Goal: Task Accomplishment & Management: Complete application form

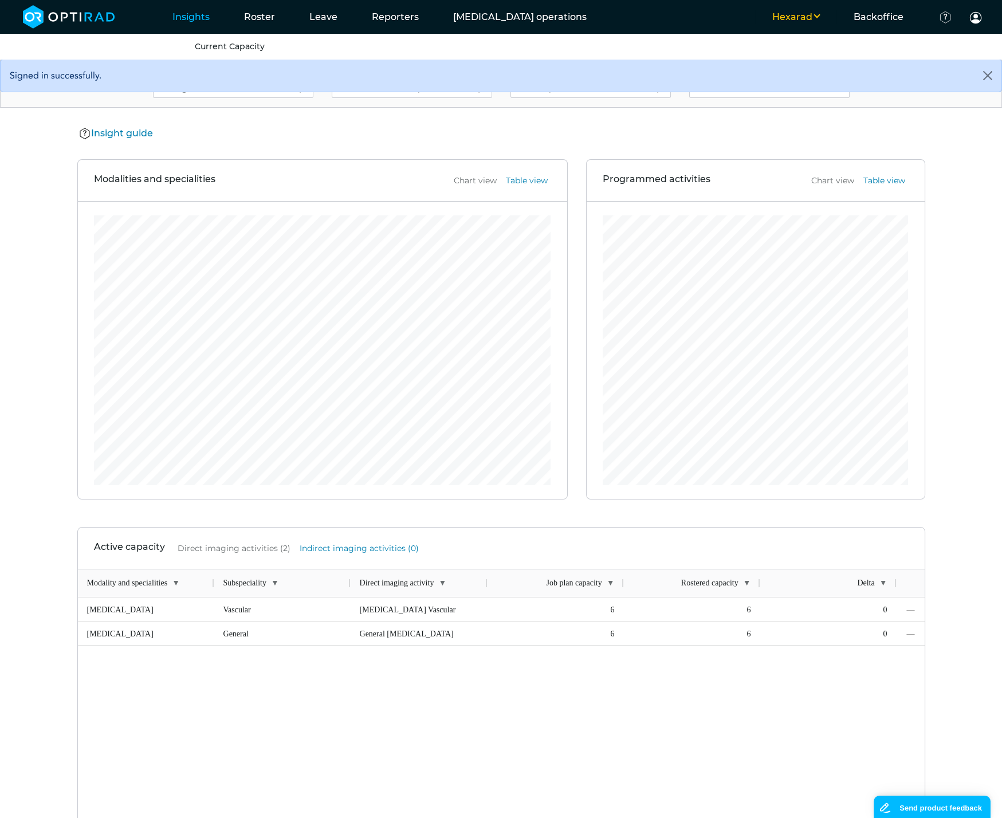
click at [816, 17] on button "Hexarad" at bounding box center [795, 17] width 81 height 14
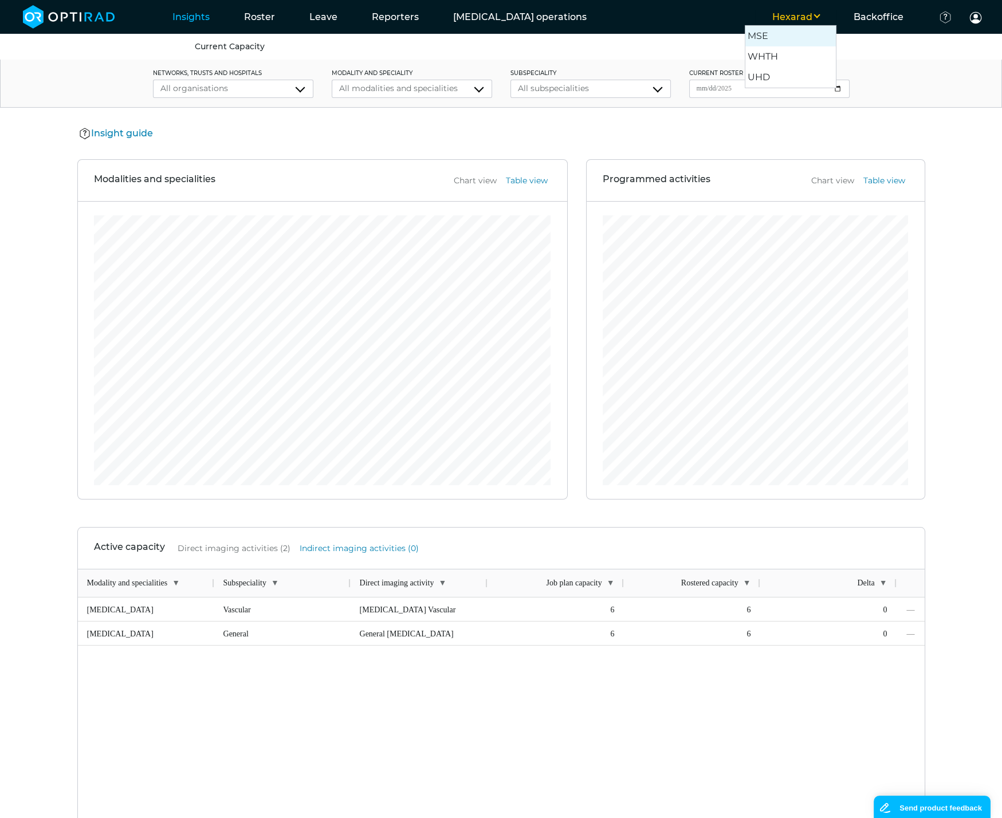
click at [780, 30] on button "MSE" at bounding box center [790, 35] width 91 height 21
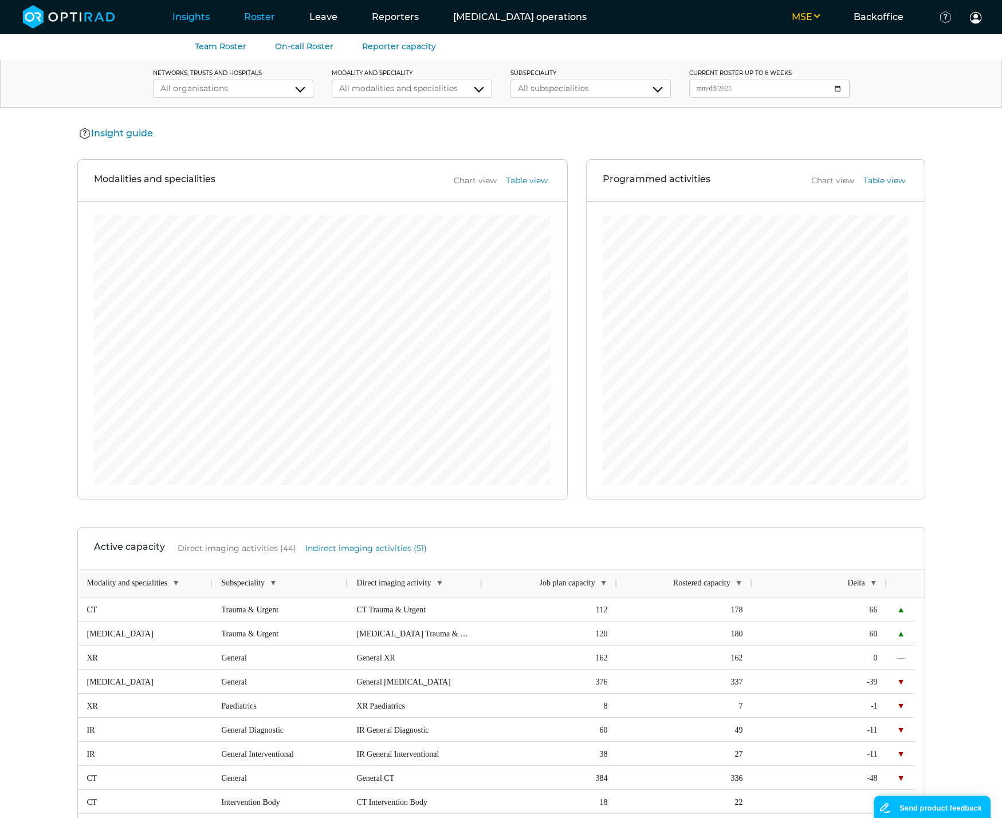
click at [250, 21] on link "Roster" at bounding box center [259, 16] width 65 height 45
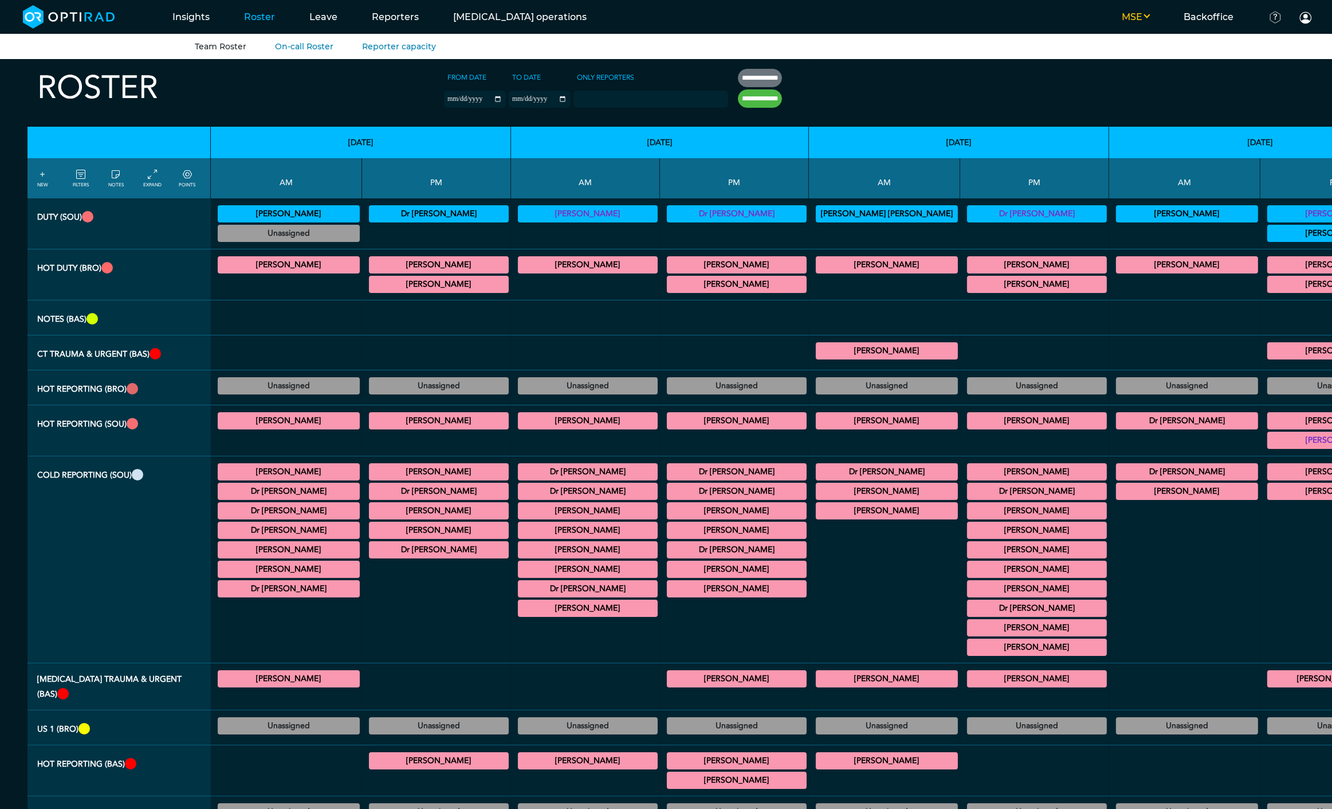
scroll to position [3221, 0]
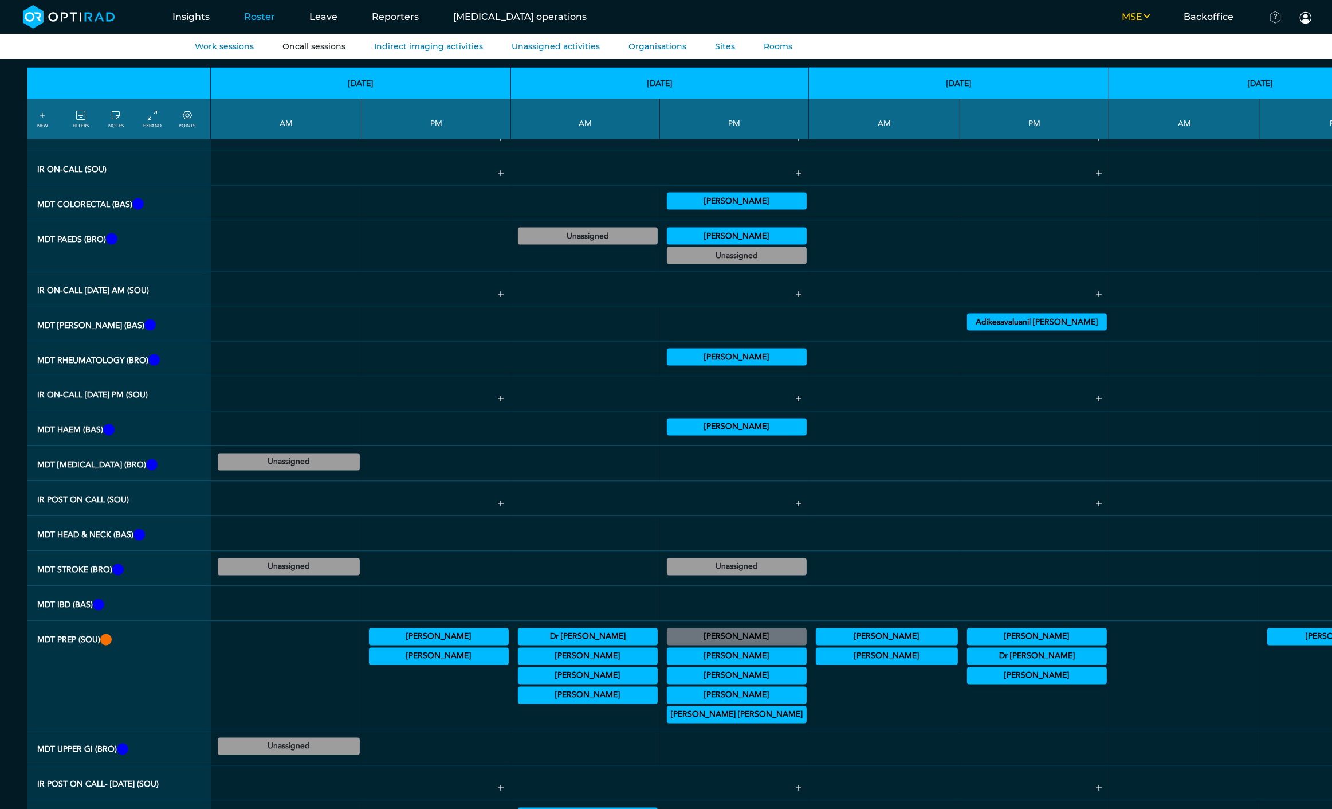
click at [324, 45] on link "Oncall sessions" at bounding box center [313, 46] width 63 height 10
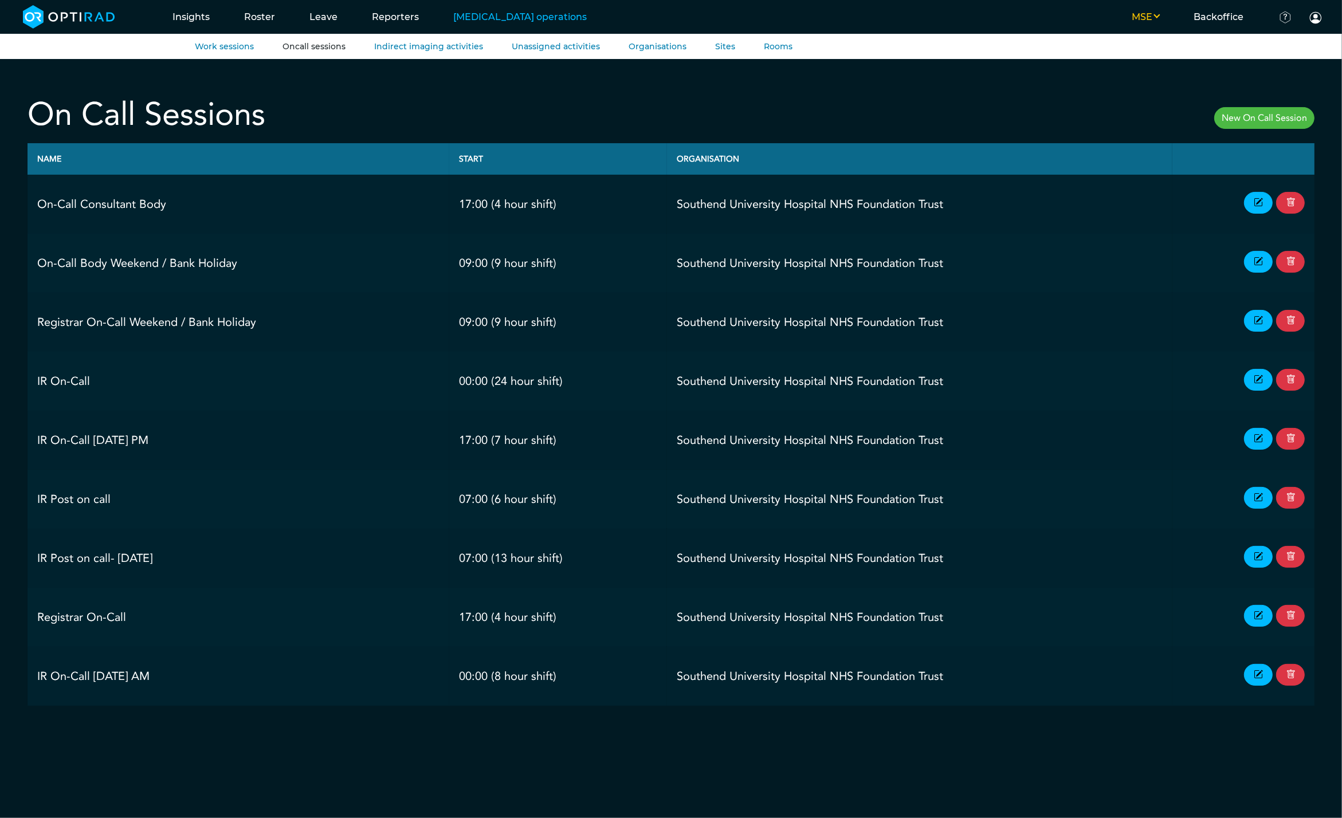
click at [1011, 120] on link "New On Call Session" at bounding box center [1264, 118] width 100 height 22
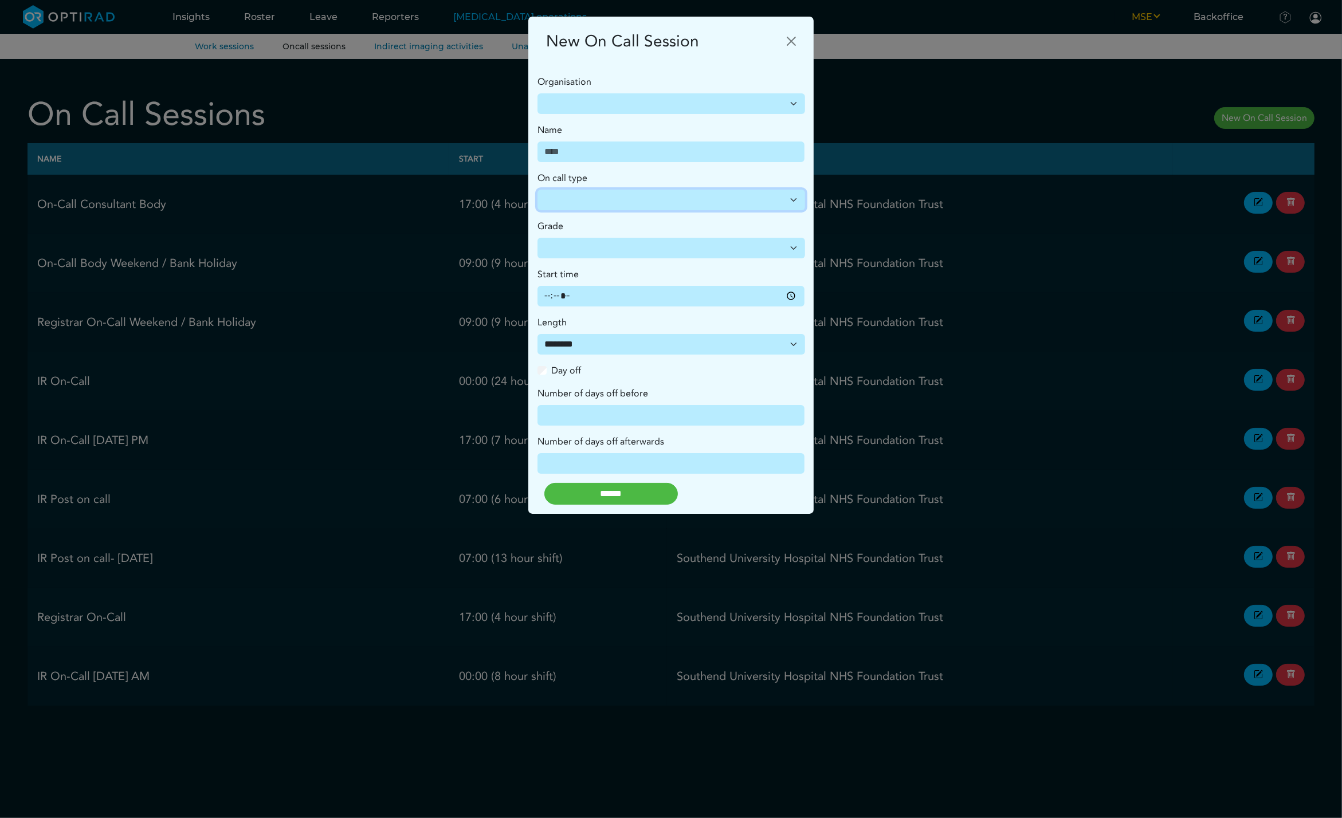
click at [784, 207] on select "**********" at bounding box center [671, 200] width 268 height 21
click at [784, 199] on select "**********" at bounding box center [671, 200] width 268 height 21
click at [784, 153] on input "Name" at bounding box center [670, 152] width 267 height 21
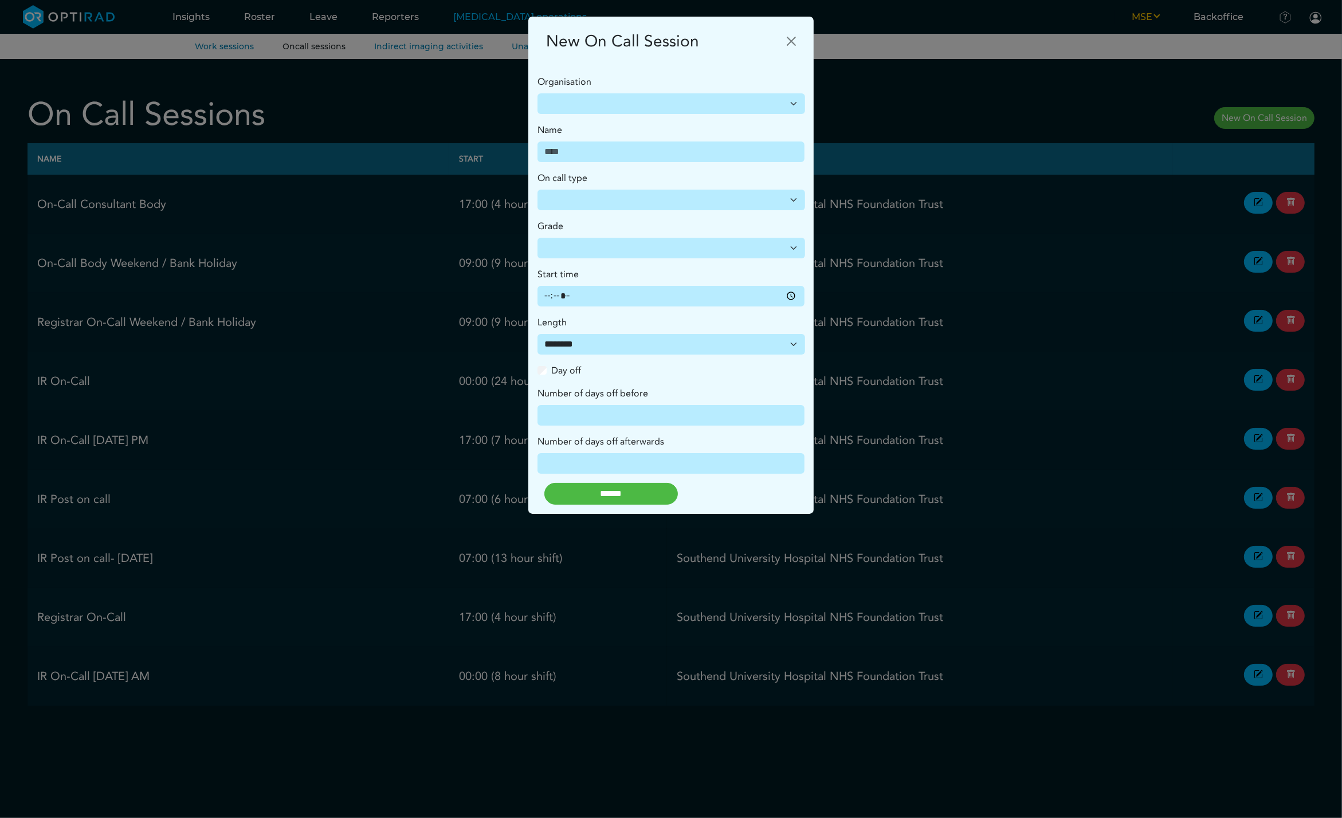
click at [856, 121] on div "**********" at bounding box center [671, 409] width 1342 height 818
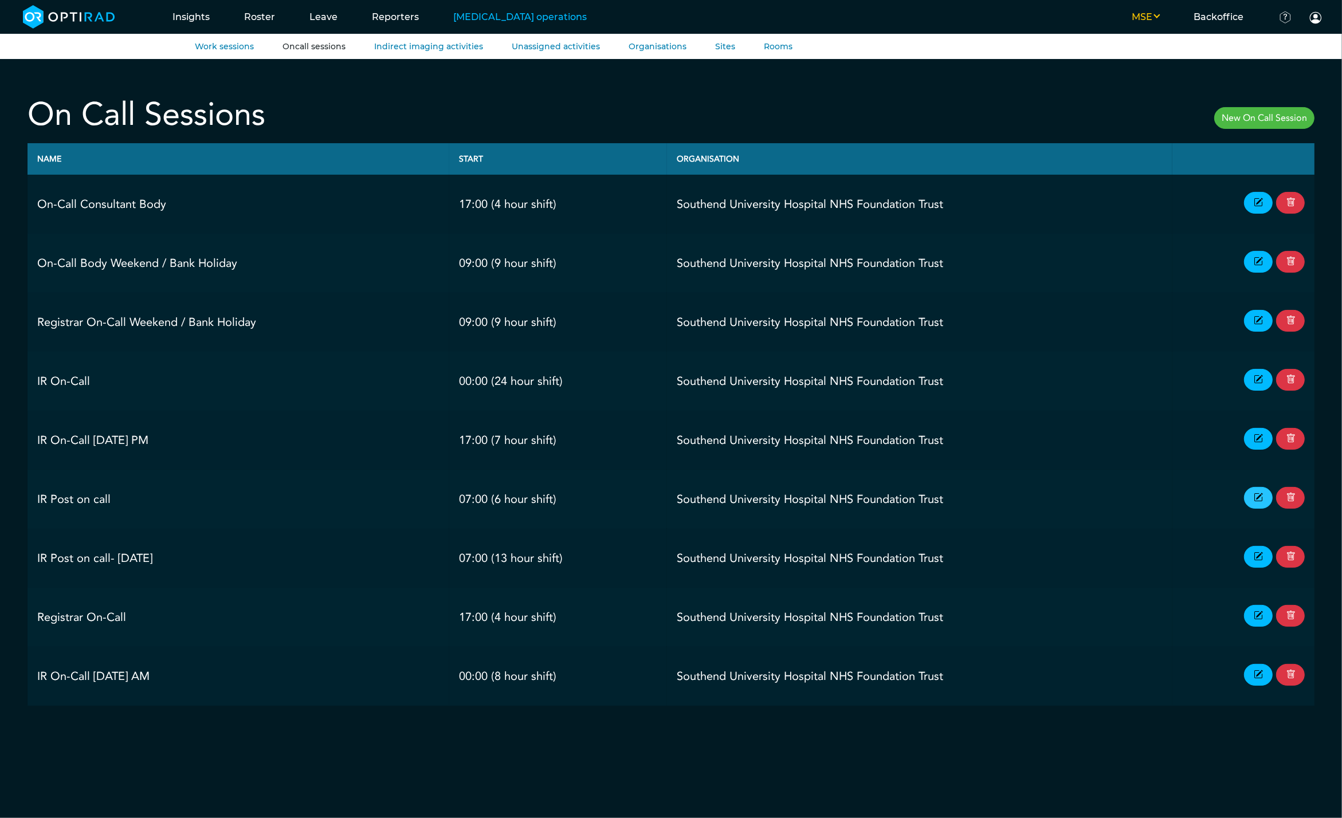
click at [1011, 499] on icon at bounding box center [1258, 498] width 9 height 13
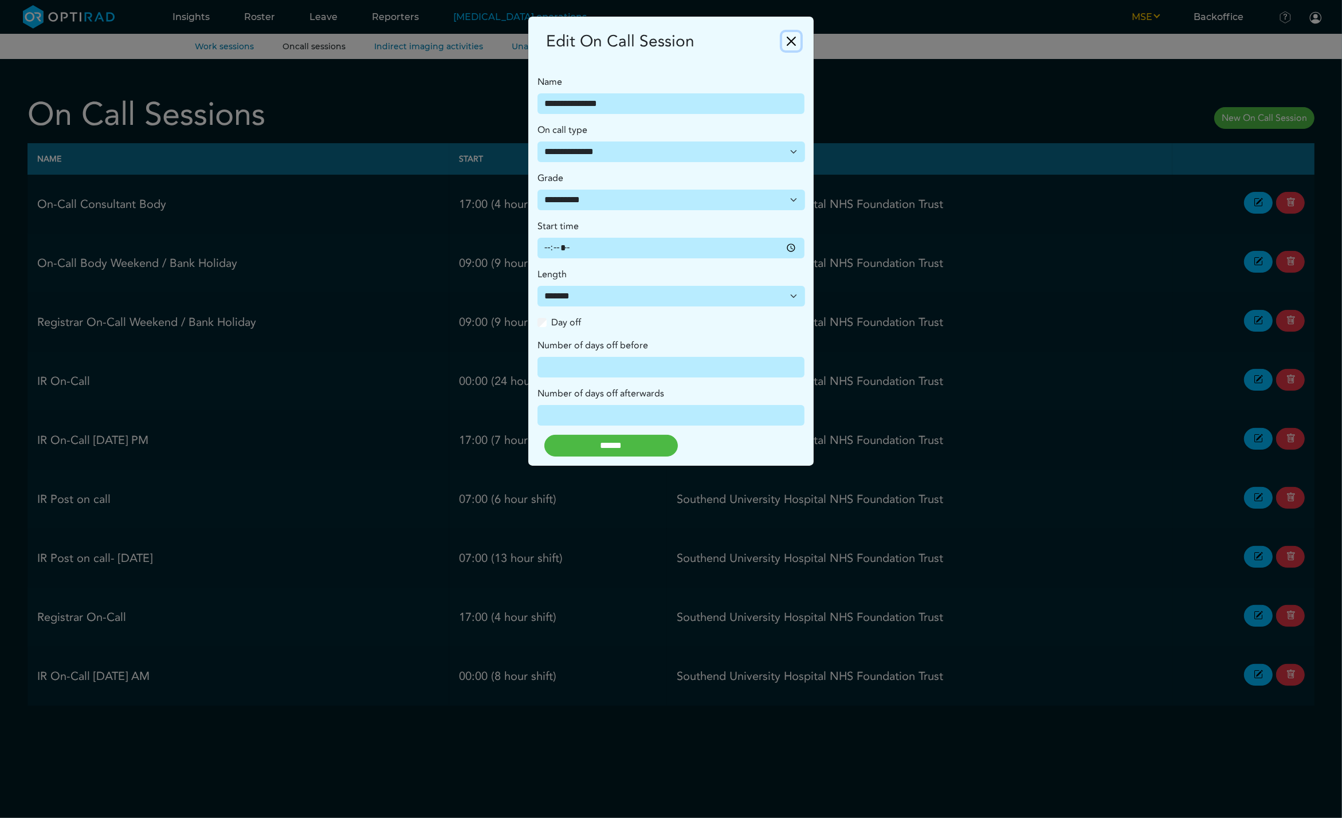
click at [797, 44] on button "Close" at bounding box center [791, 41] width 18 height 18
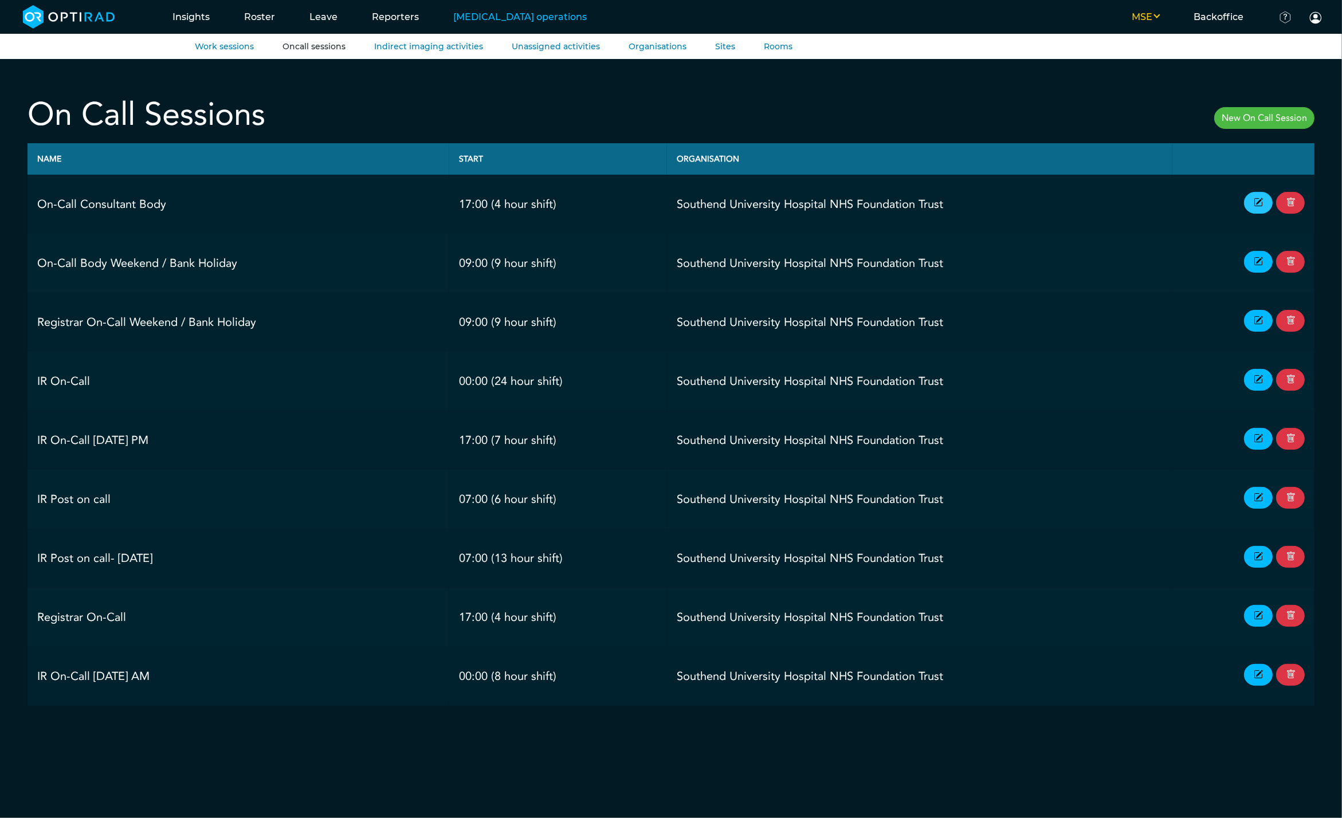
click at [1011, 207] on icon at bounding box center [1258, 203] width 9 height 13
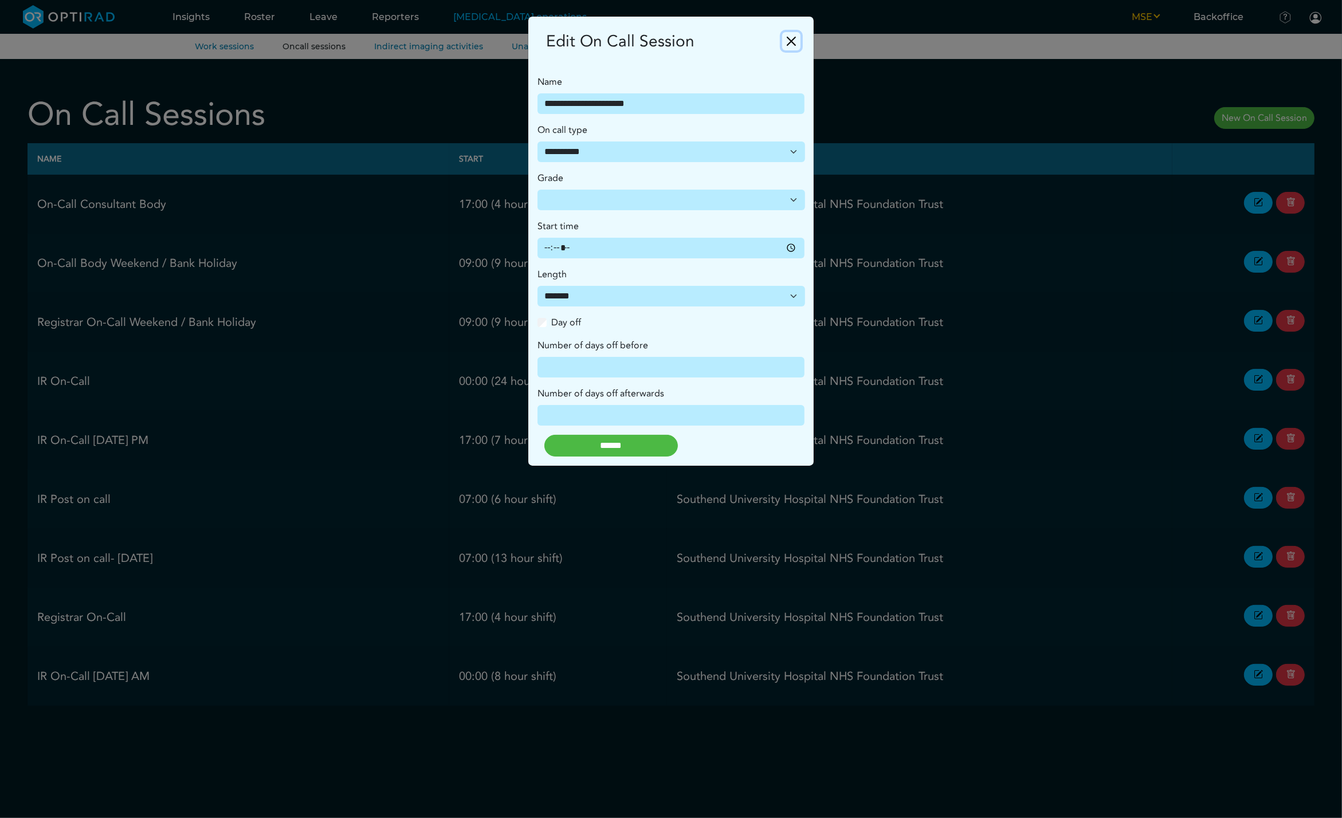
click at [790, 44] on button "Close" at bounding box center [791, 41] width 18 height 18
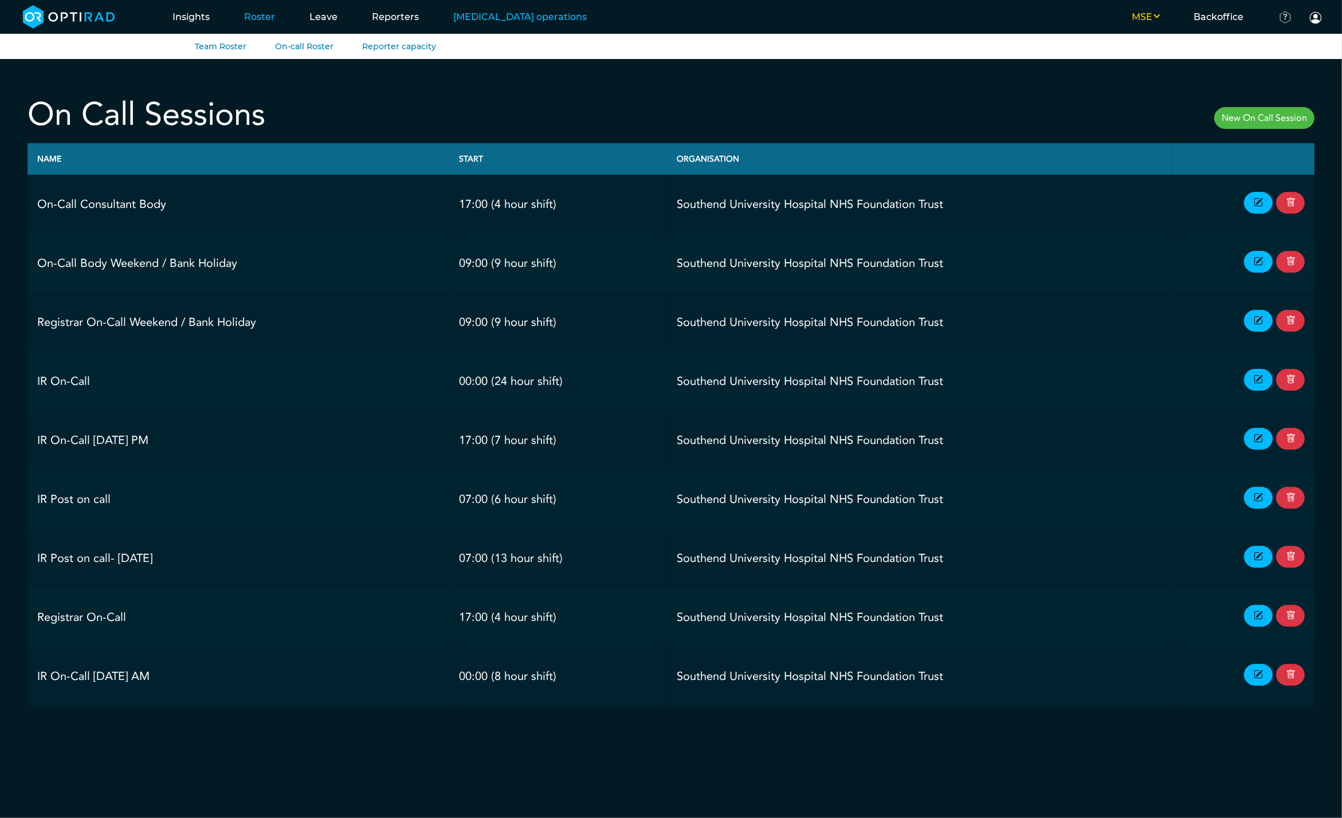
click at [262, 15] on link "Roster" at bounding box center [259, 16] width 65 height 45
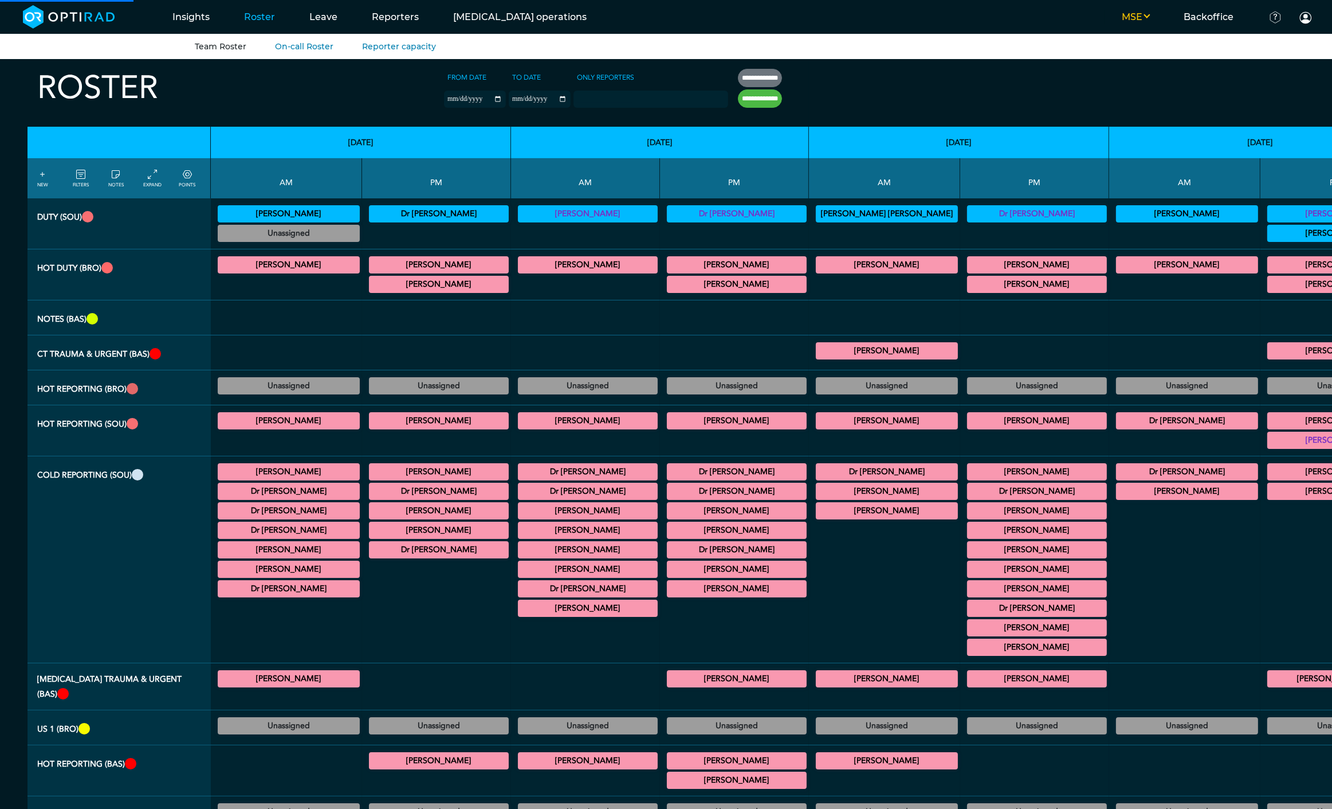
click at [80, 178] on icon at bounding box center [80, 174] width 9 height 13
click at [85, 173] on icon at bounding box center [80, 174] width 9 height 13
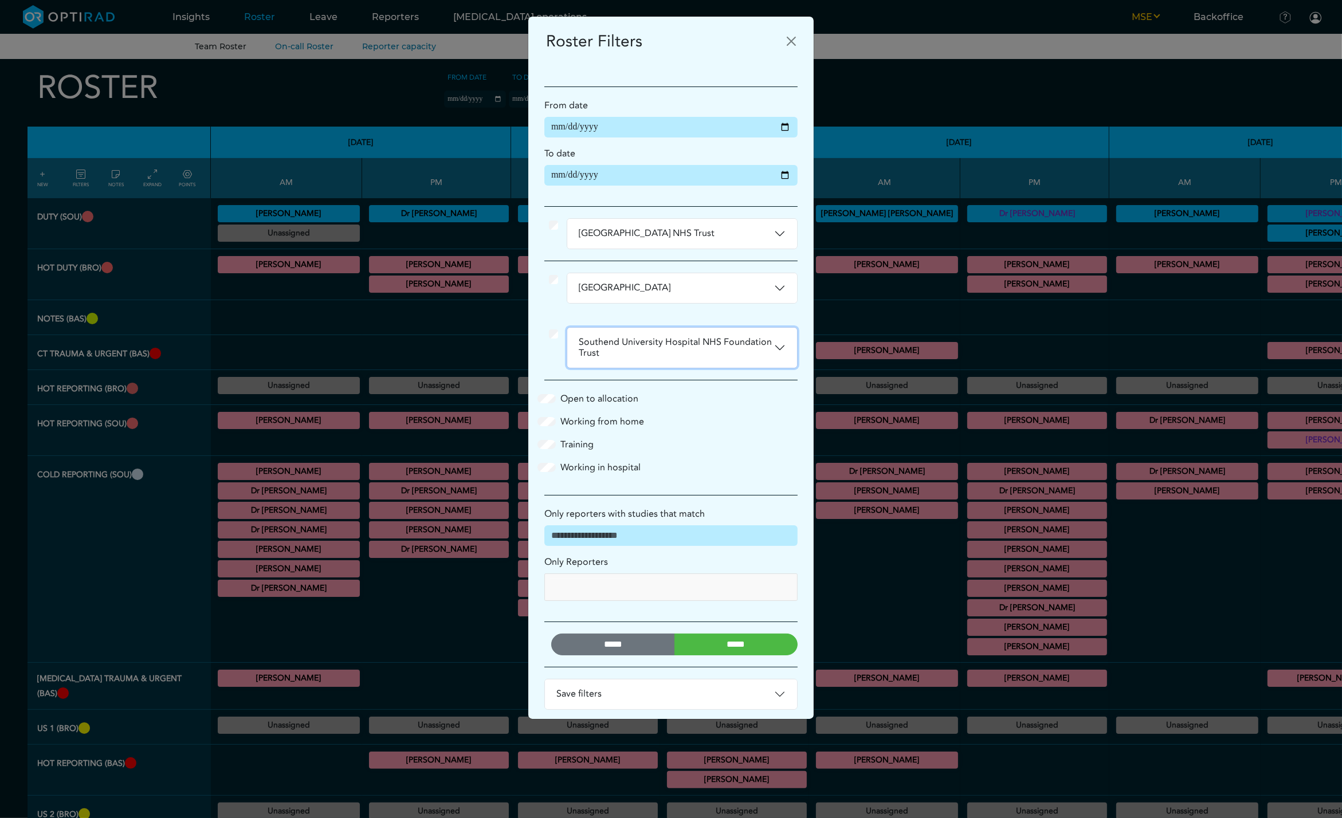
click at [772, 336] on button "Southend University Hospital NHS Foundation Trust" at bounding box center [682, 348] width 230 height 40
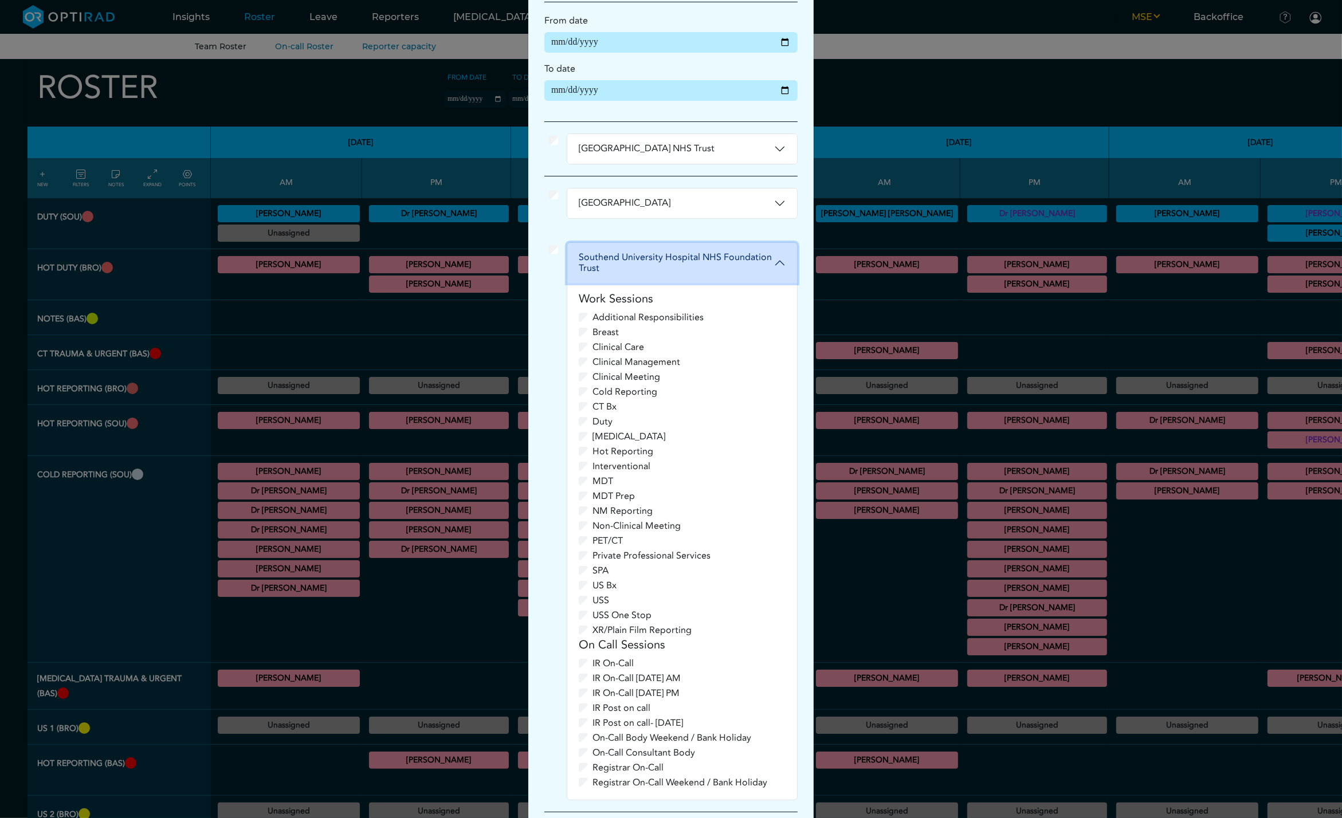
scroll to position [170, 0]
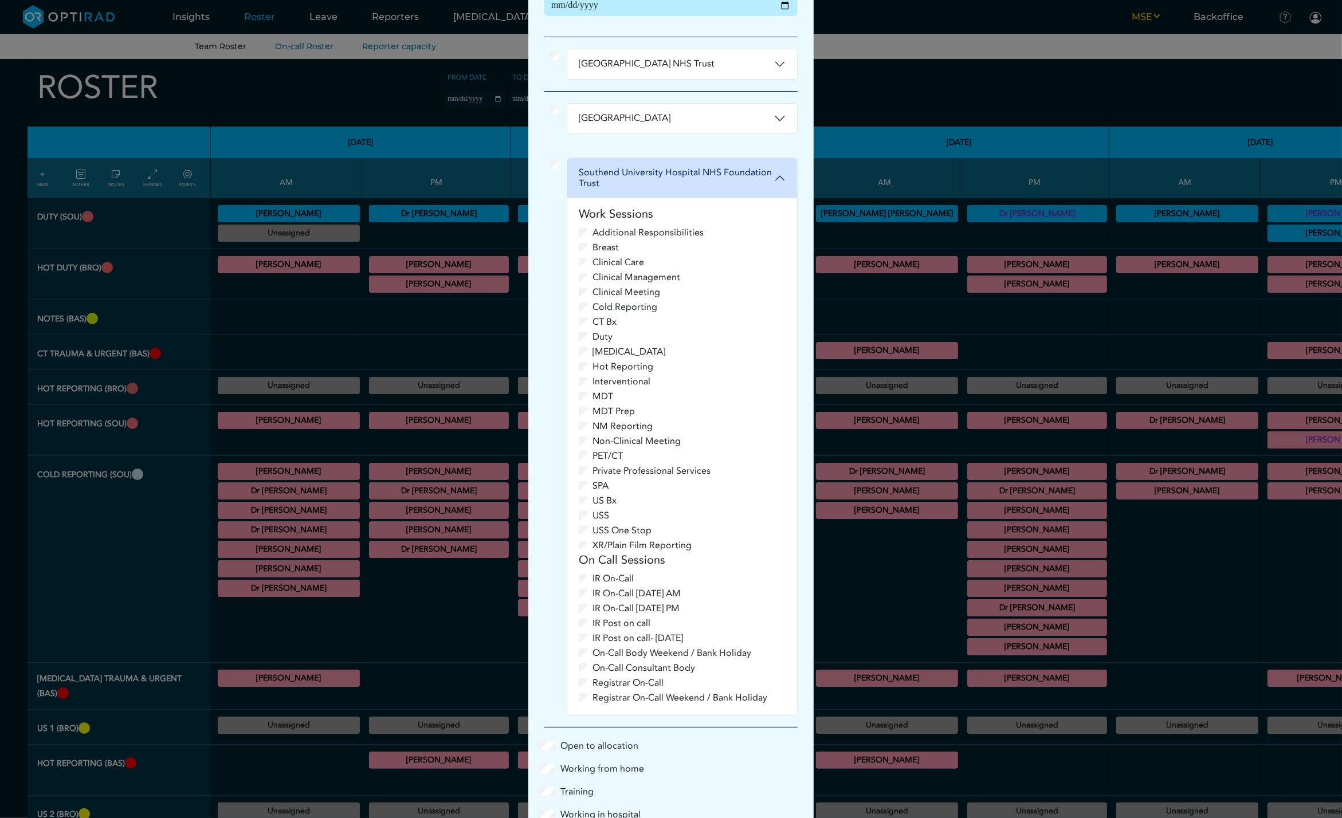
click at [579, 642] on div "IR Post on call- [DATE]" at bounding box center [682, 638] width 207 height 14
click at [579, 671] on div "On-Call Consultant Body" at bounding box center [682, 668] width 207 height 14
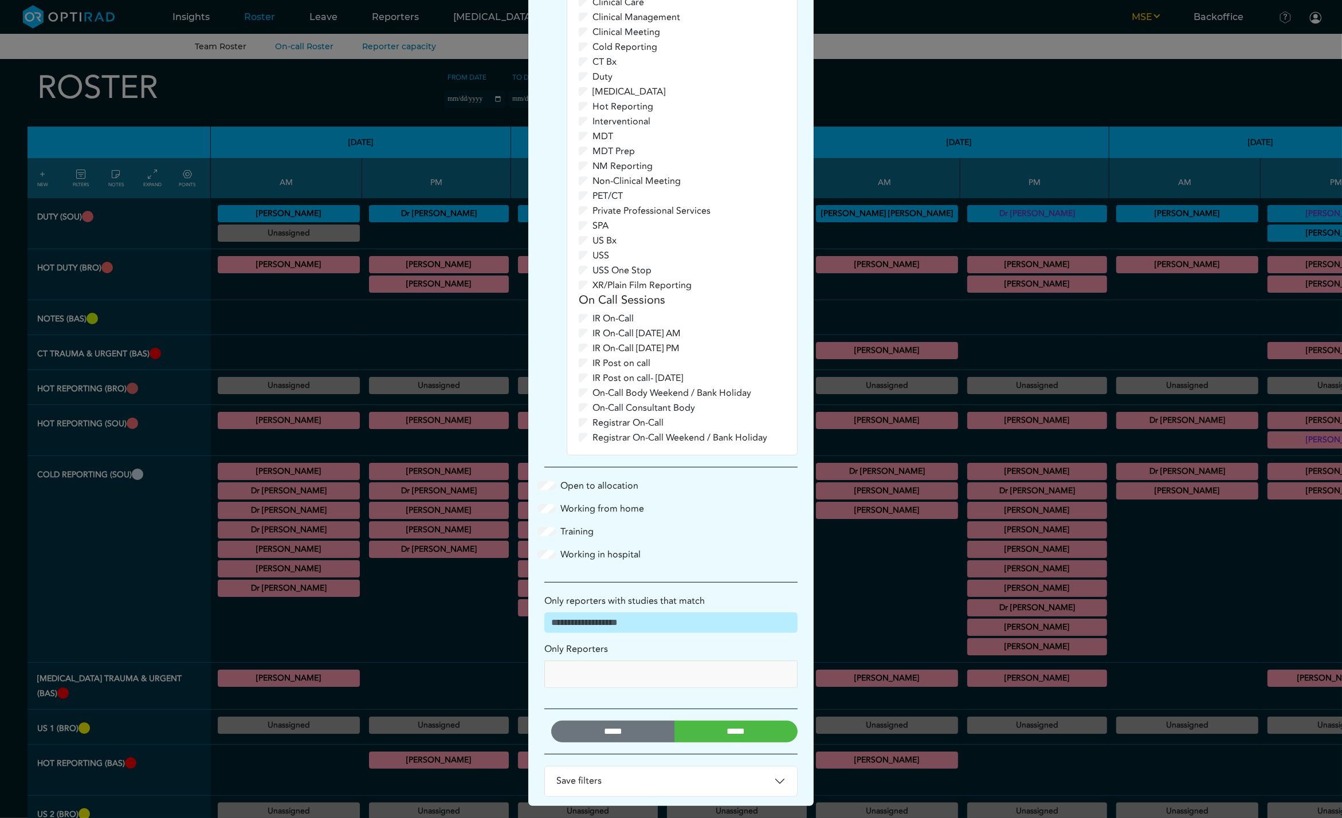
click at [719, 723] on input "*****" at bounding box center [736, 732] width 124 height 22
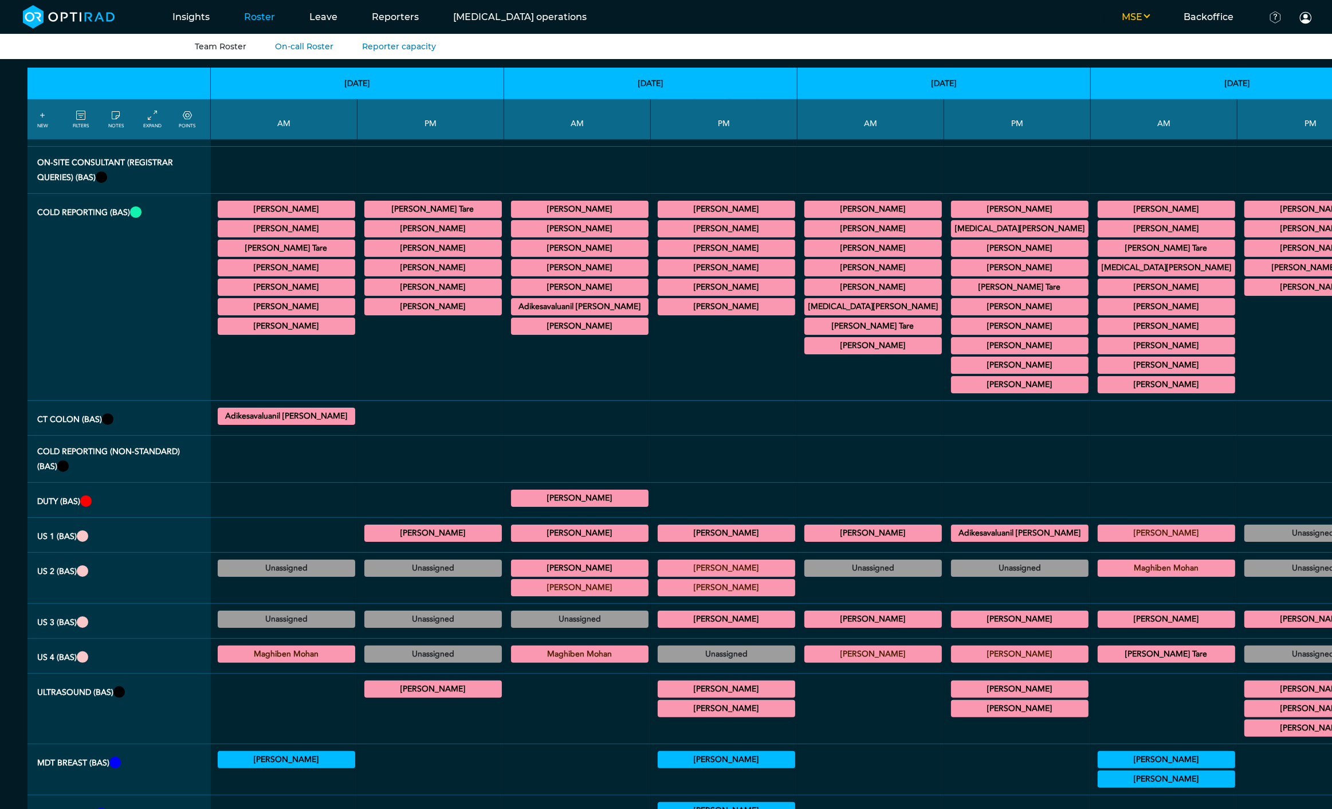
scroll to position [0, 0]
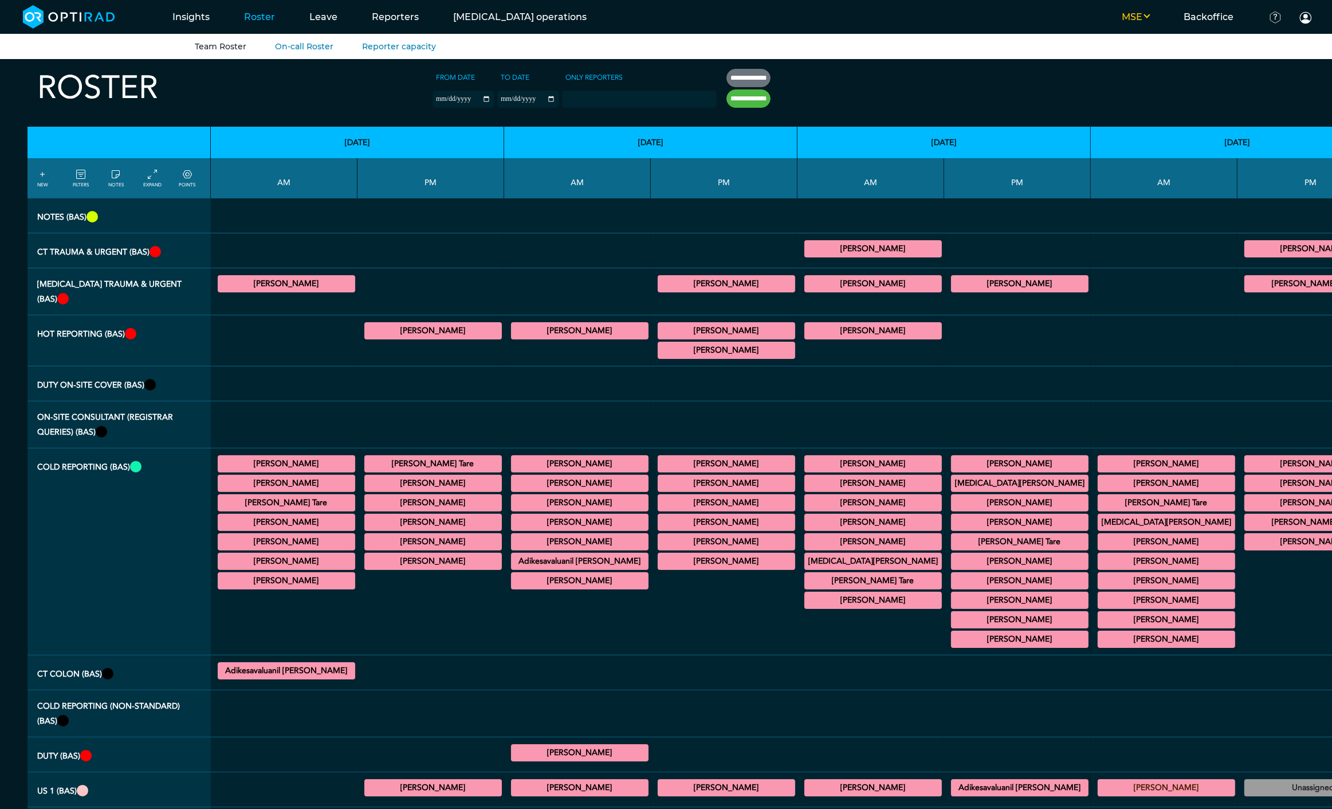
click at [86, 179] on link "FILTERS" at bounding box center [81, 178] width 16 height 21
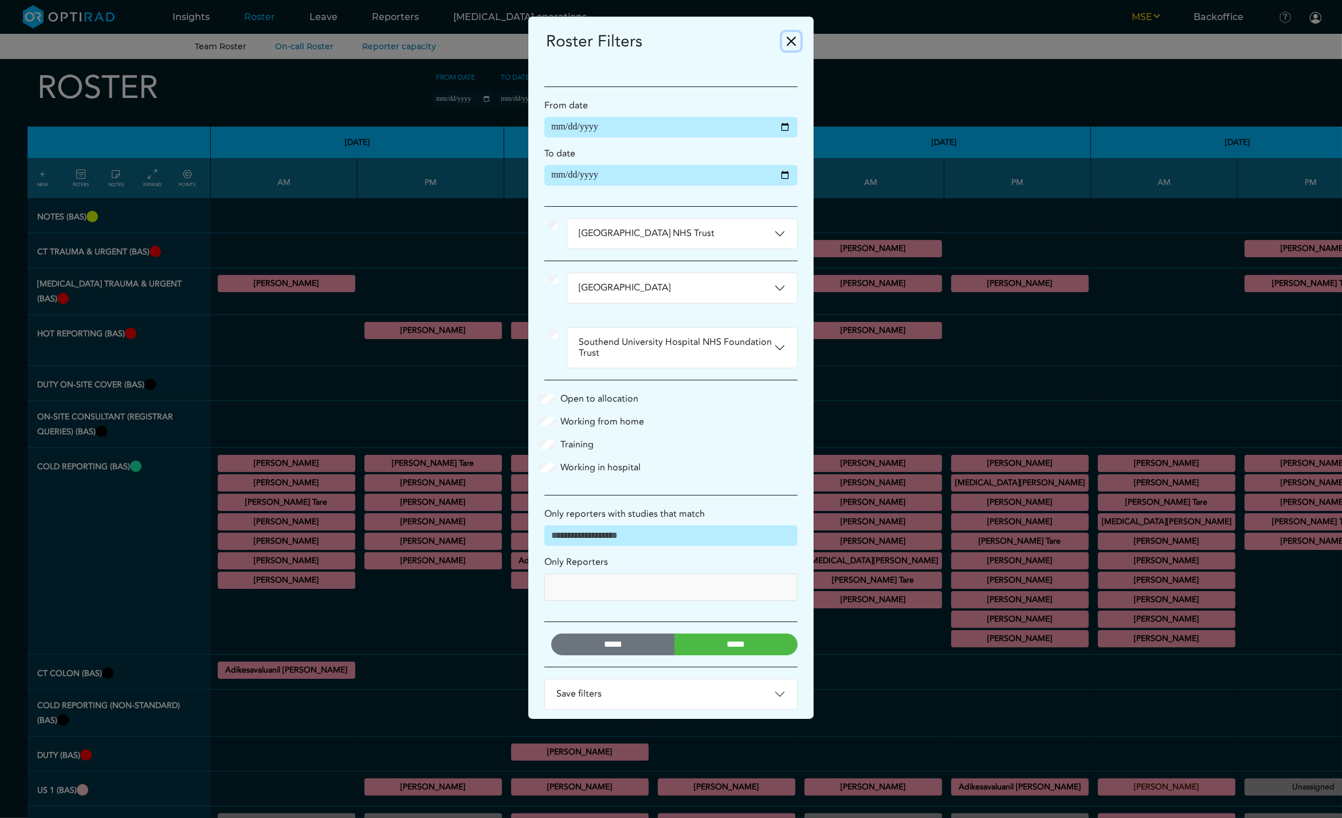
click at [793, 42] on button "Close" at bounding box center [791, 41] width 18 height 18
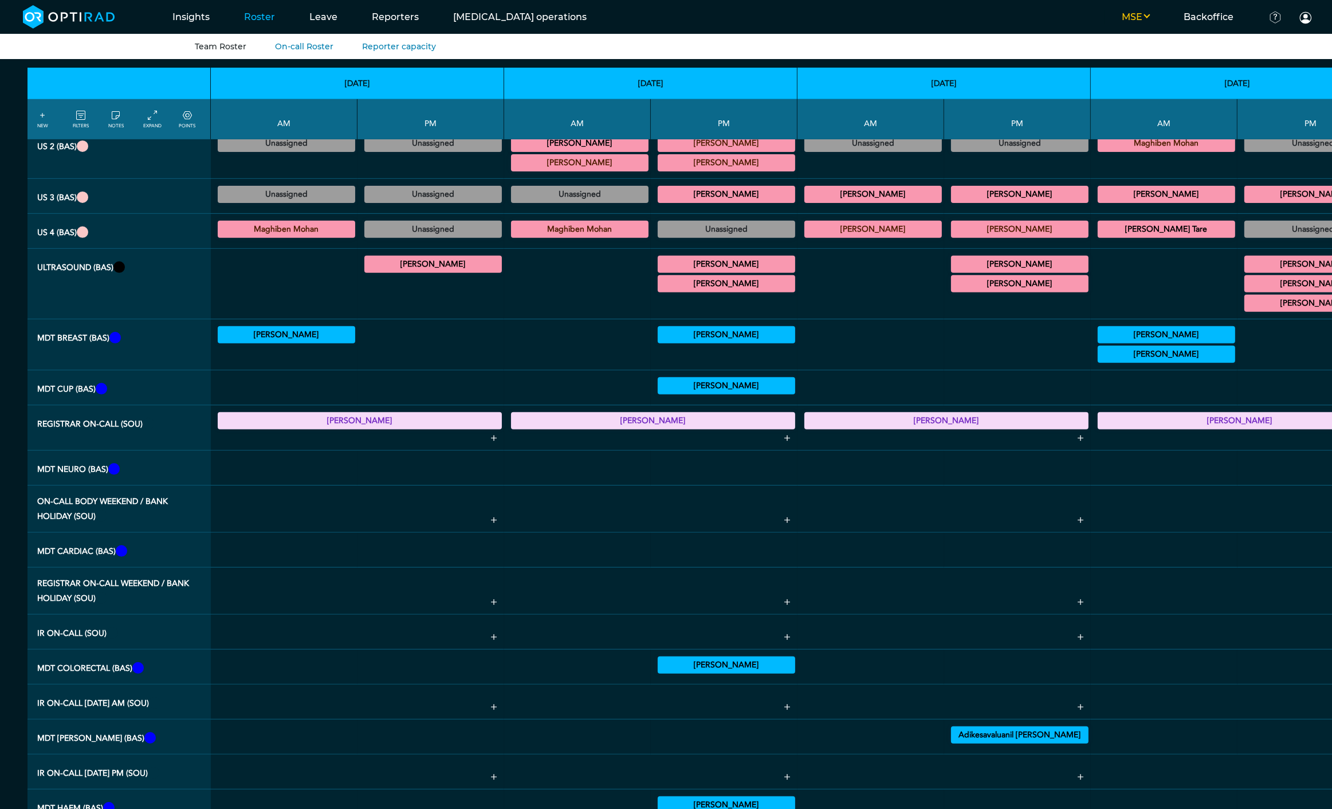
scroll to position [849, 0]
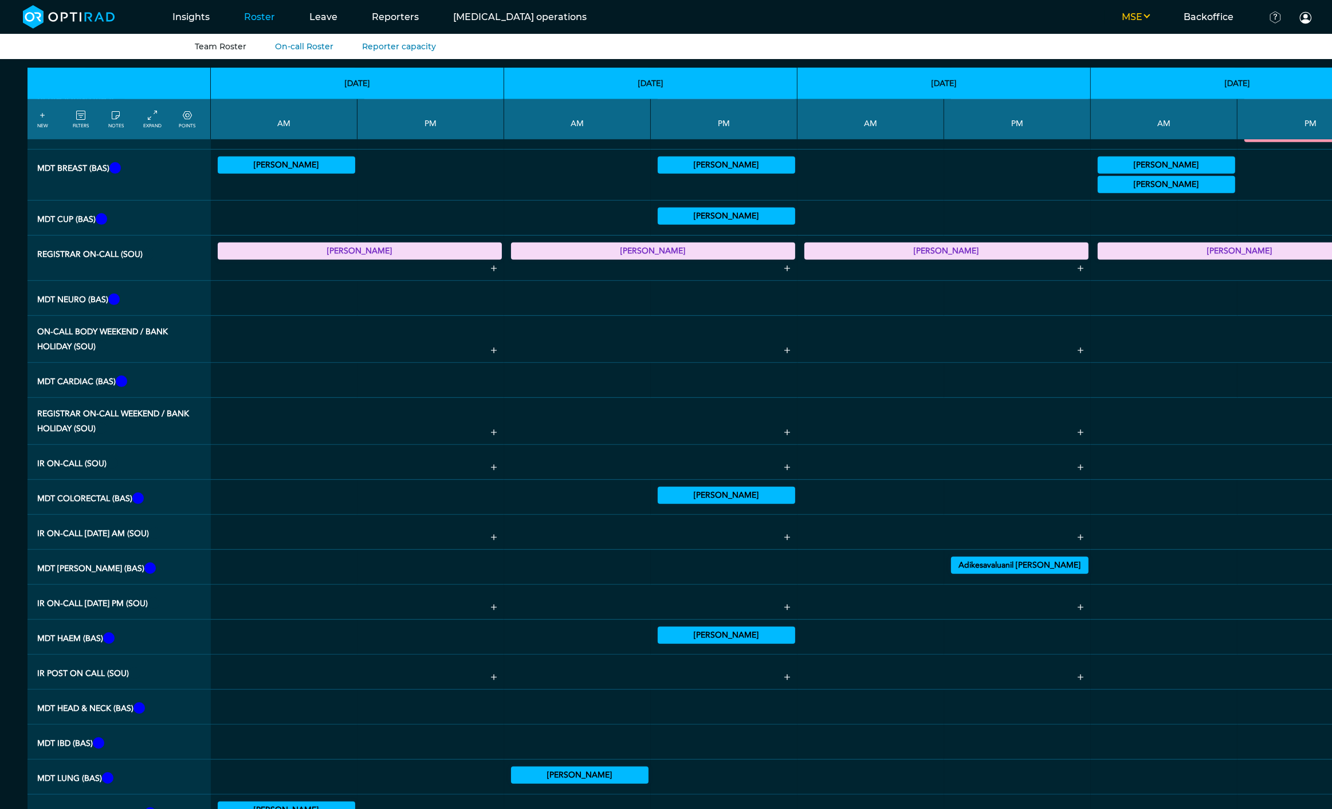
click at [488, 599] on icon at bounding box center [493, 606] width 11 height 15
select select
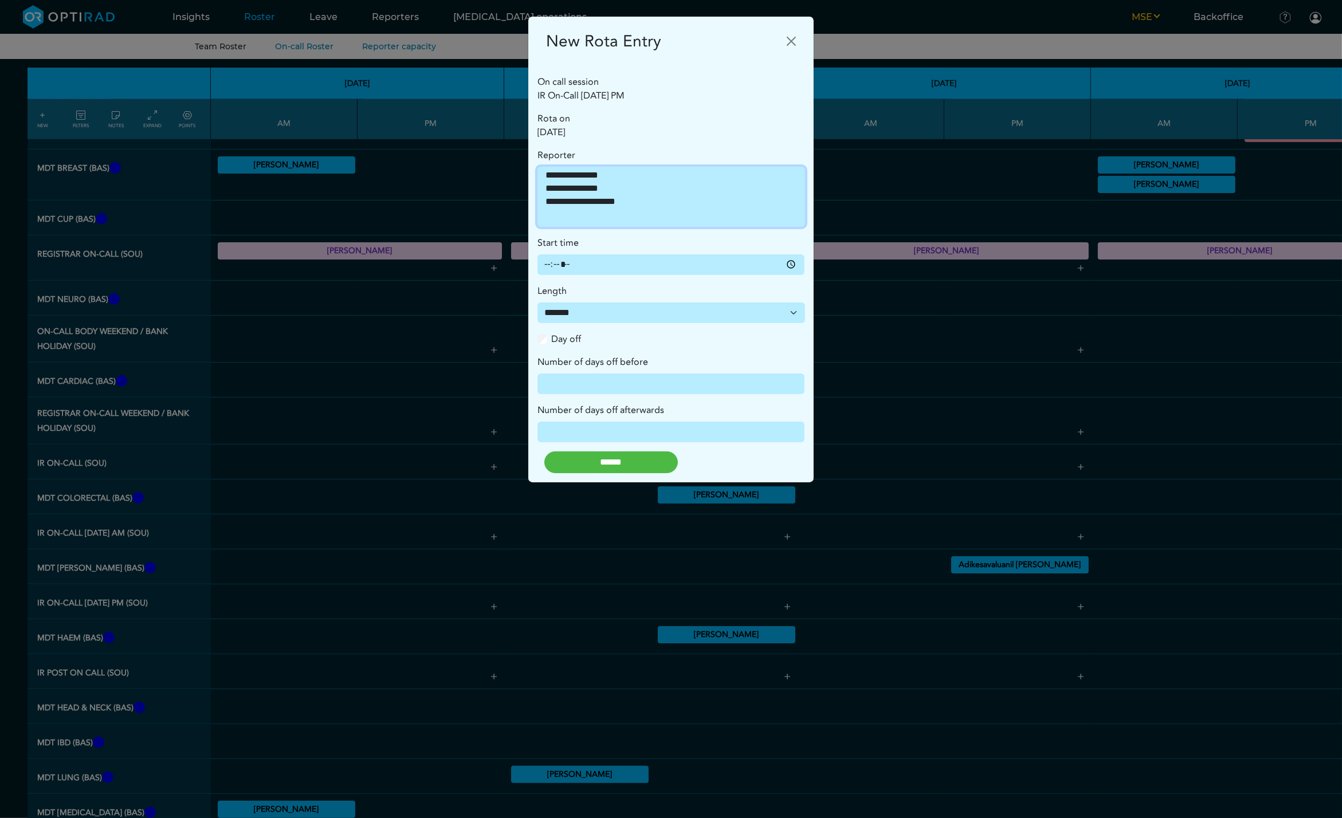
click at [621, 219] on select "**********" at bounding box center [671, 197] width 268 height 60
click at [793, 40] on button "Close" at bounding box center [791, 41] width 18 height 18
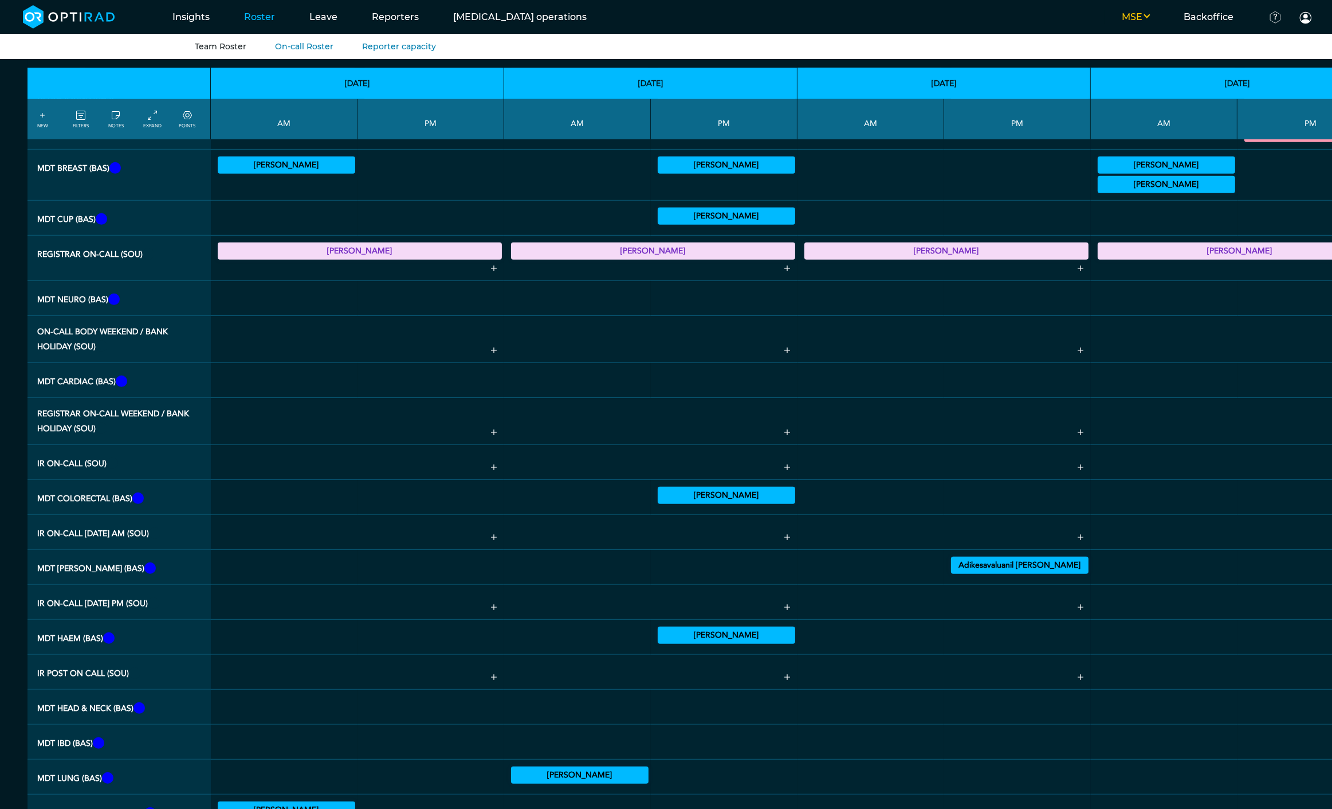
click at [782, 599] on icon at bounding box center [787, 606] width 11 height 15
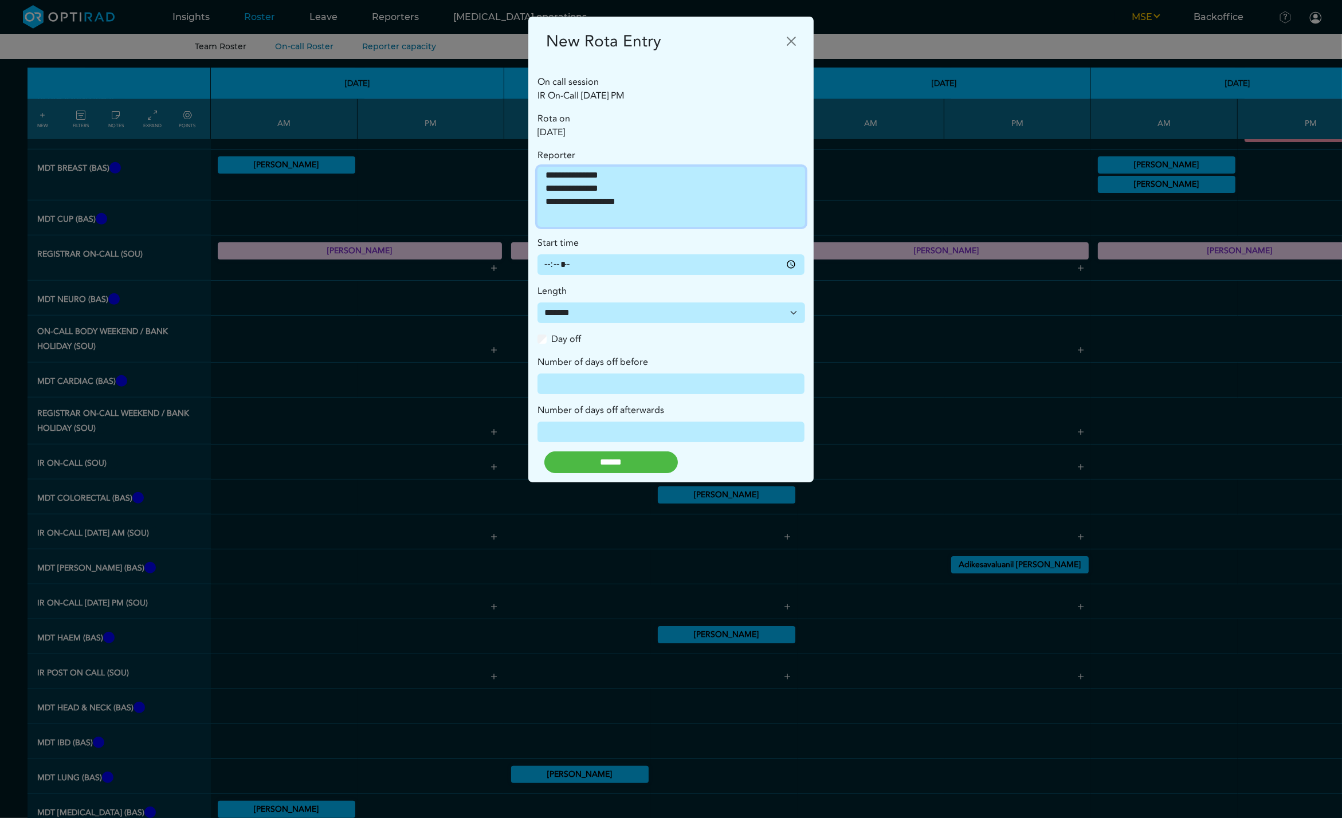
select select "**********"
click at [588, 172] on option "**********" at bounding box center [666, 176] width 244 height 13
click at [797, 41] on button "Close" at bounding box center [791, 41] width 18 height 18
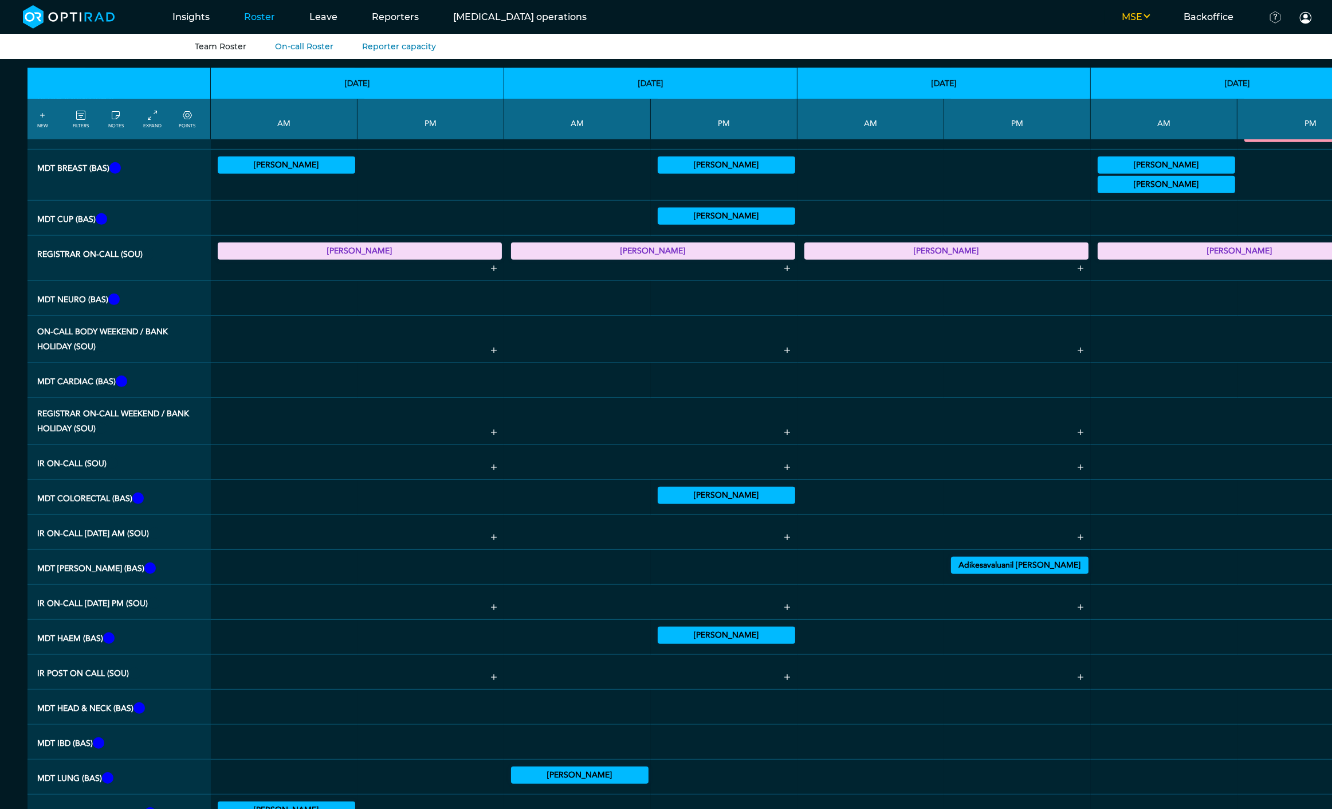
click at [488, 343] on icon at bounding box center [493, 350] width 11 height 15
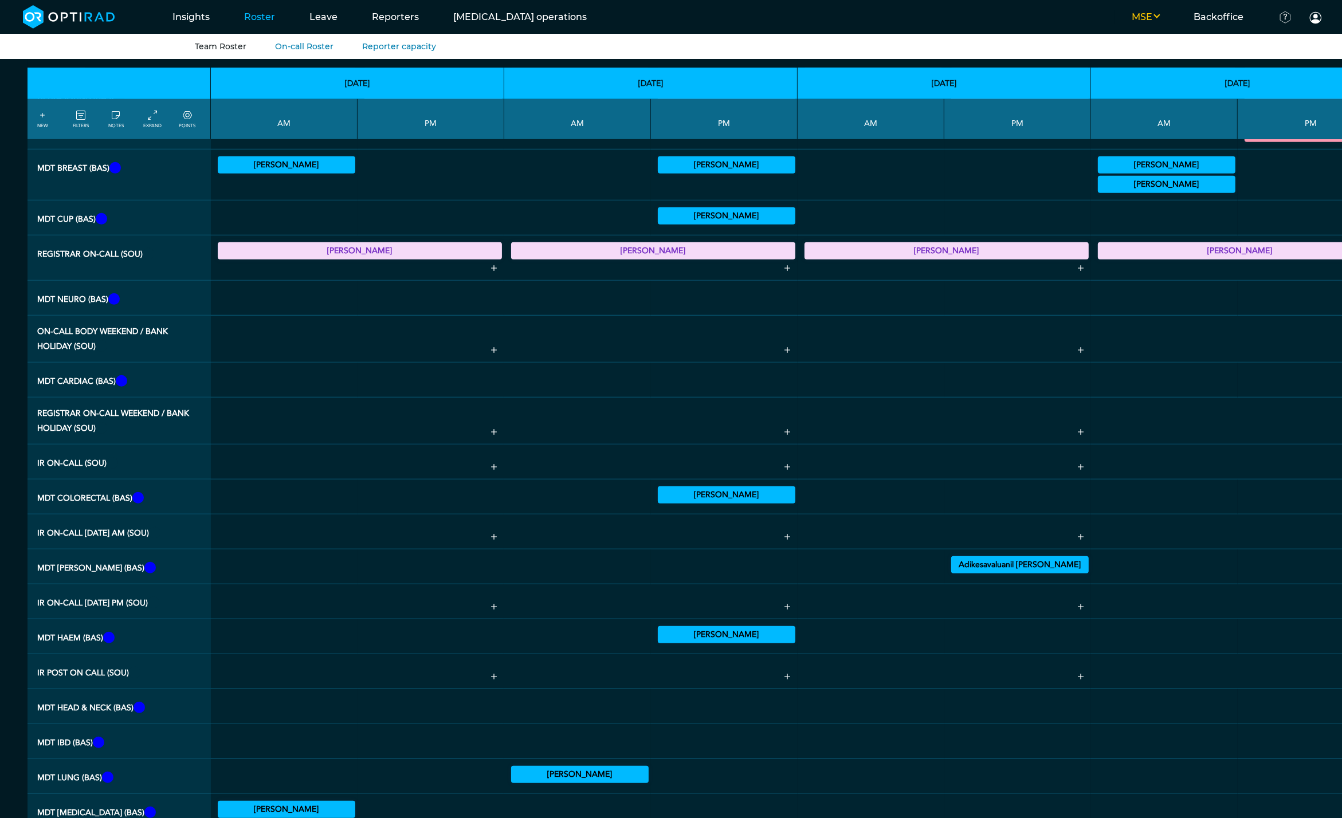
select select
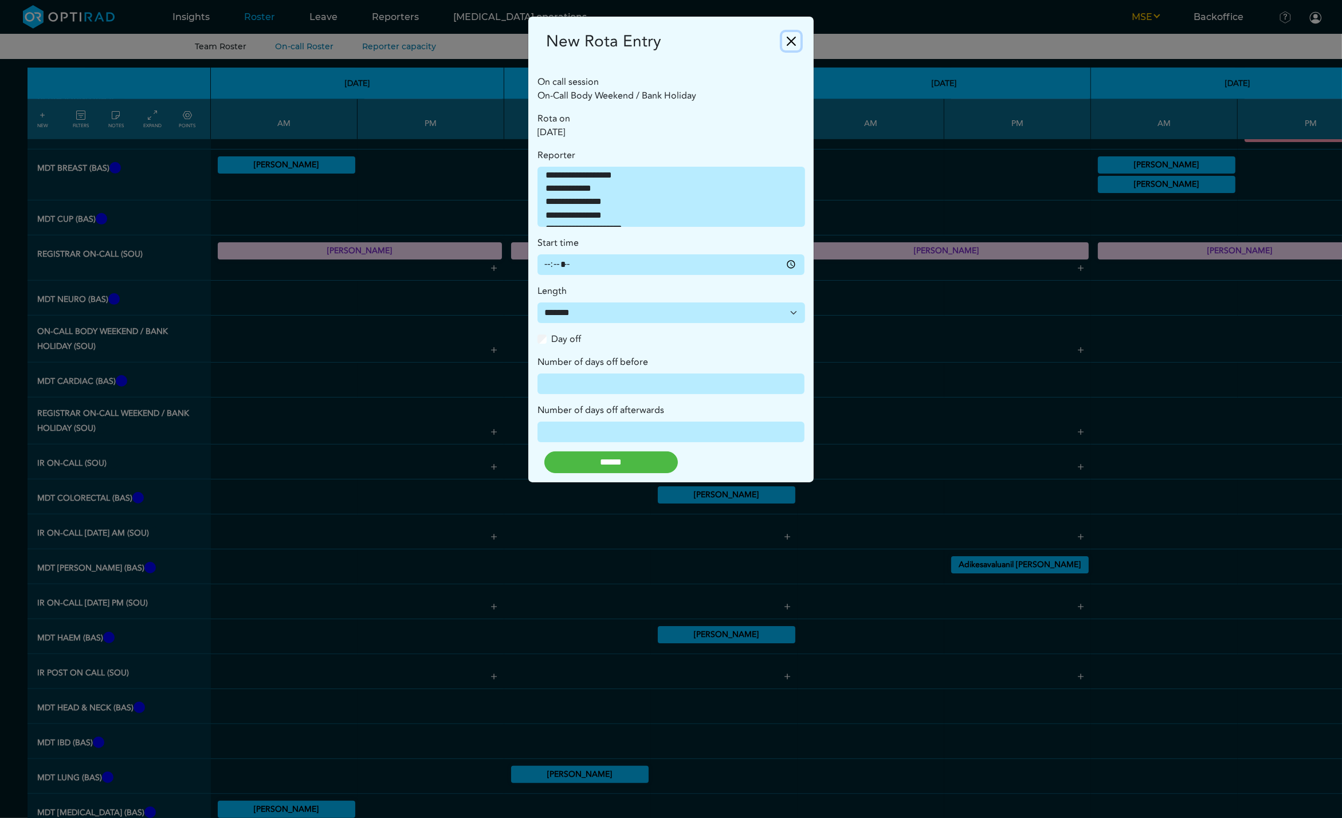
click at [791, 44] on button "Close" at bounding box center [791, 41] width 18 height 18
